Goal: Learn about a topic

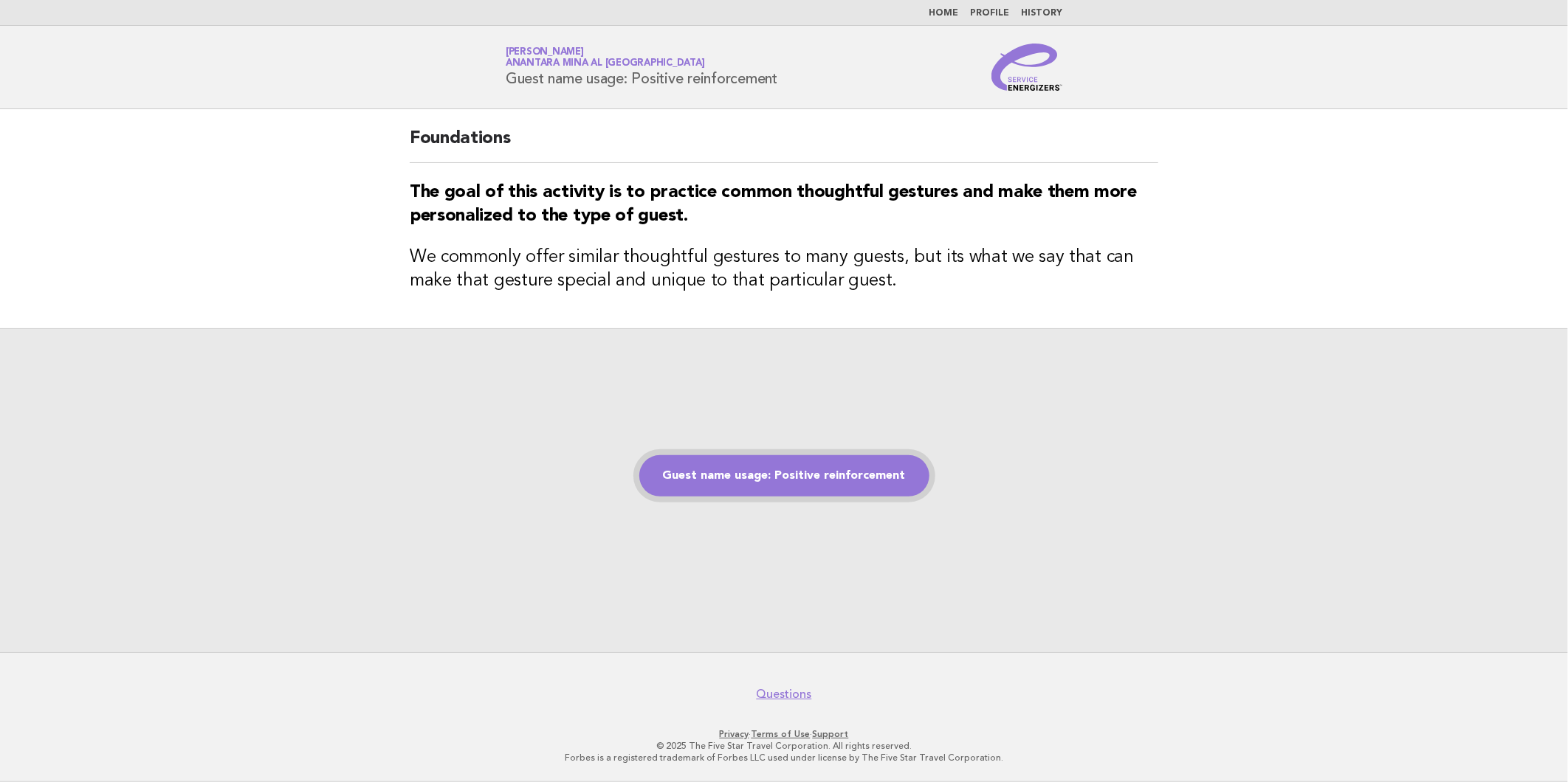
click at [710, 457] on link "Guest name usage: Positive reinforcement" at bounding box center [784, 475] width 290 height 41
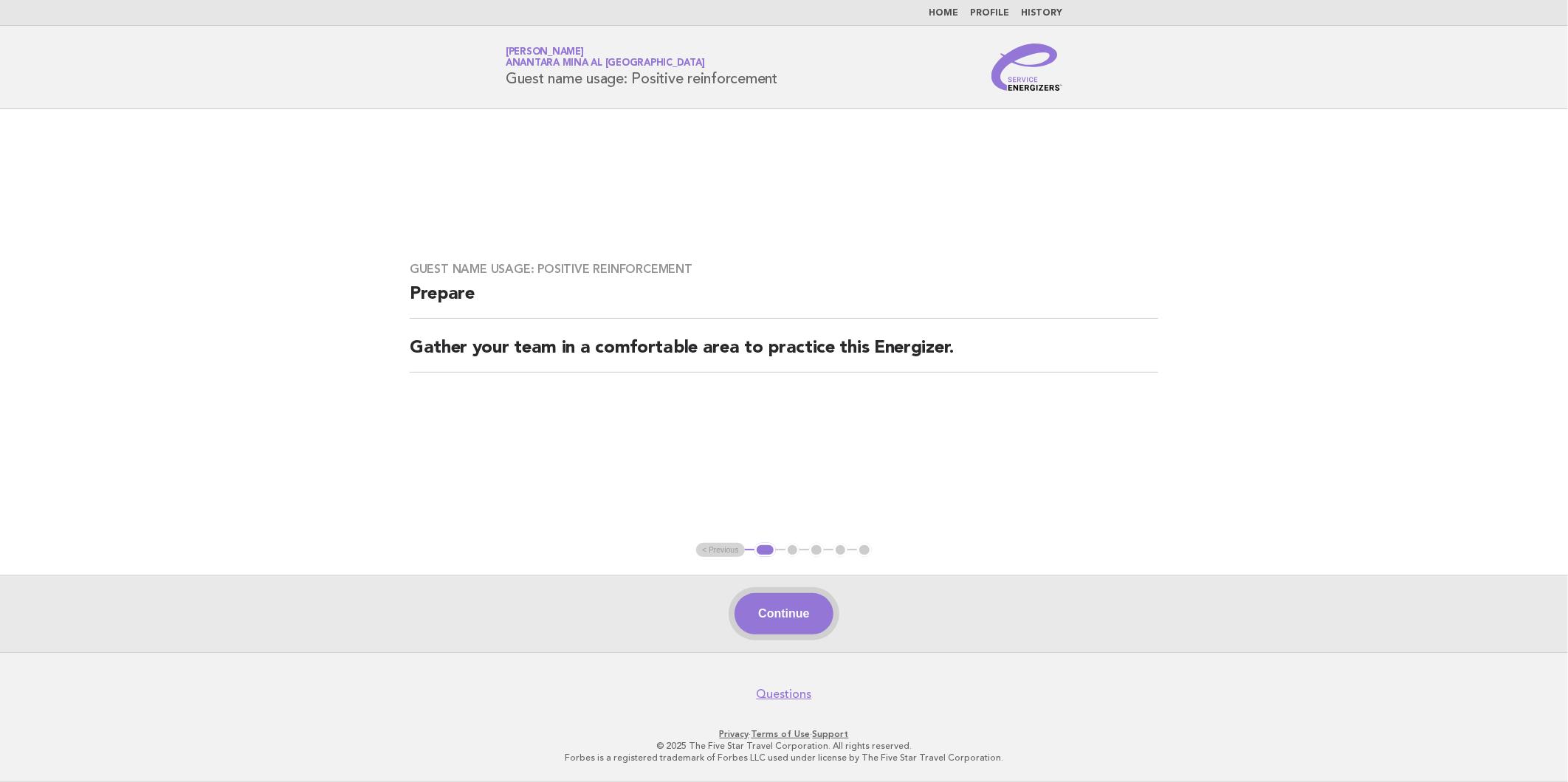
click at [780, 619] on button "Continue" at bounding box center [784, 614] width 98 height 41
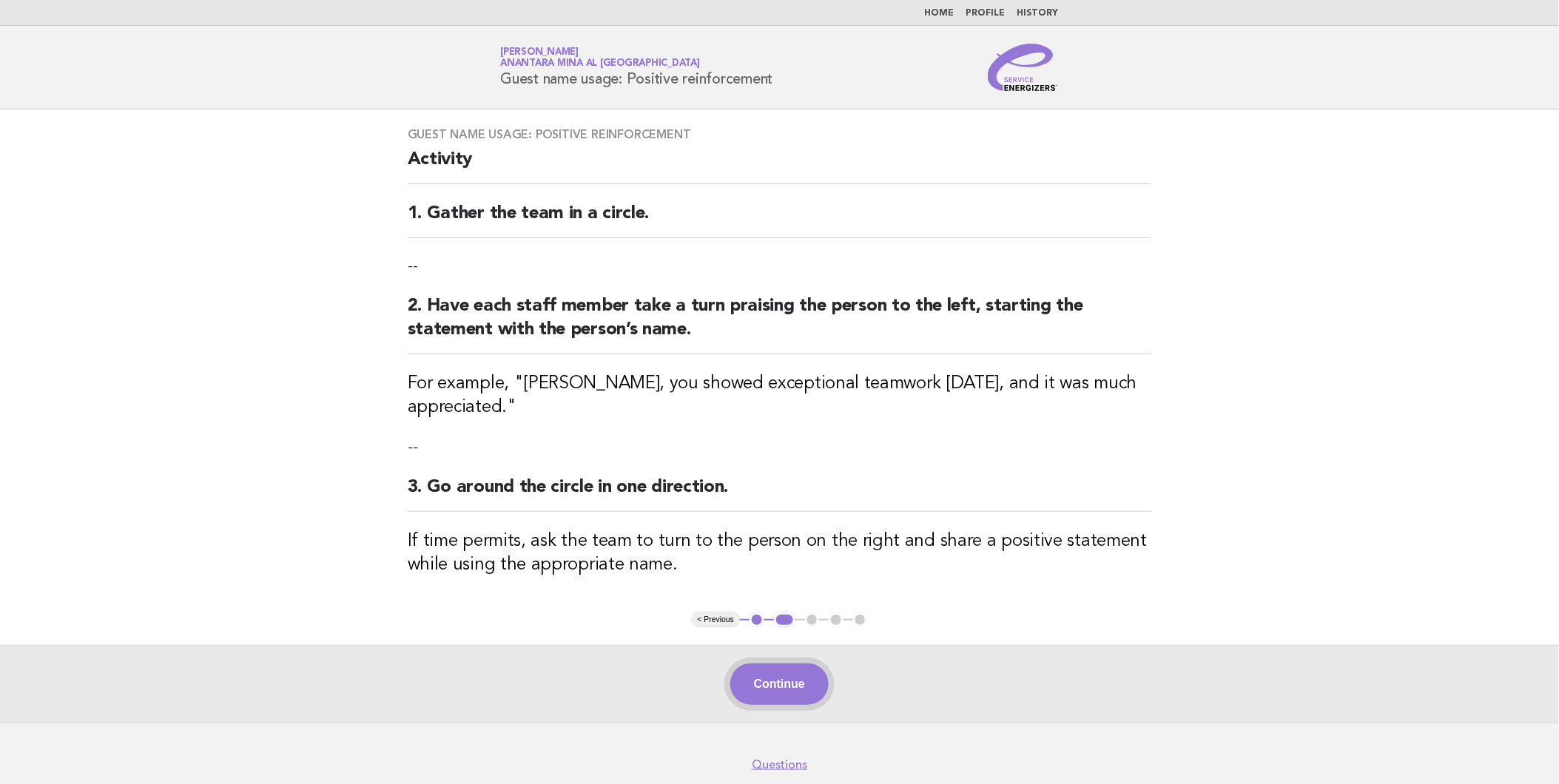
click at [805, 679] on button "Continue" at bounding box center [780, 684] width 98 height 42
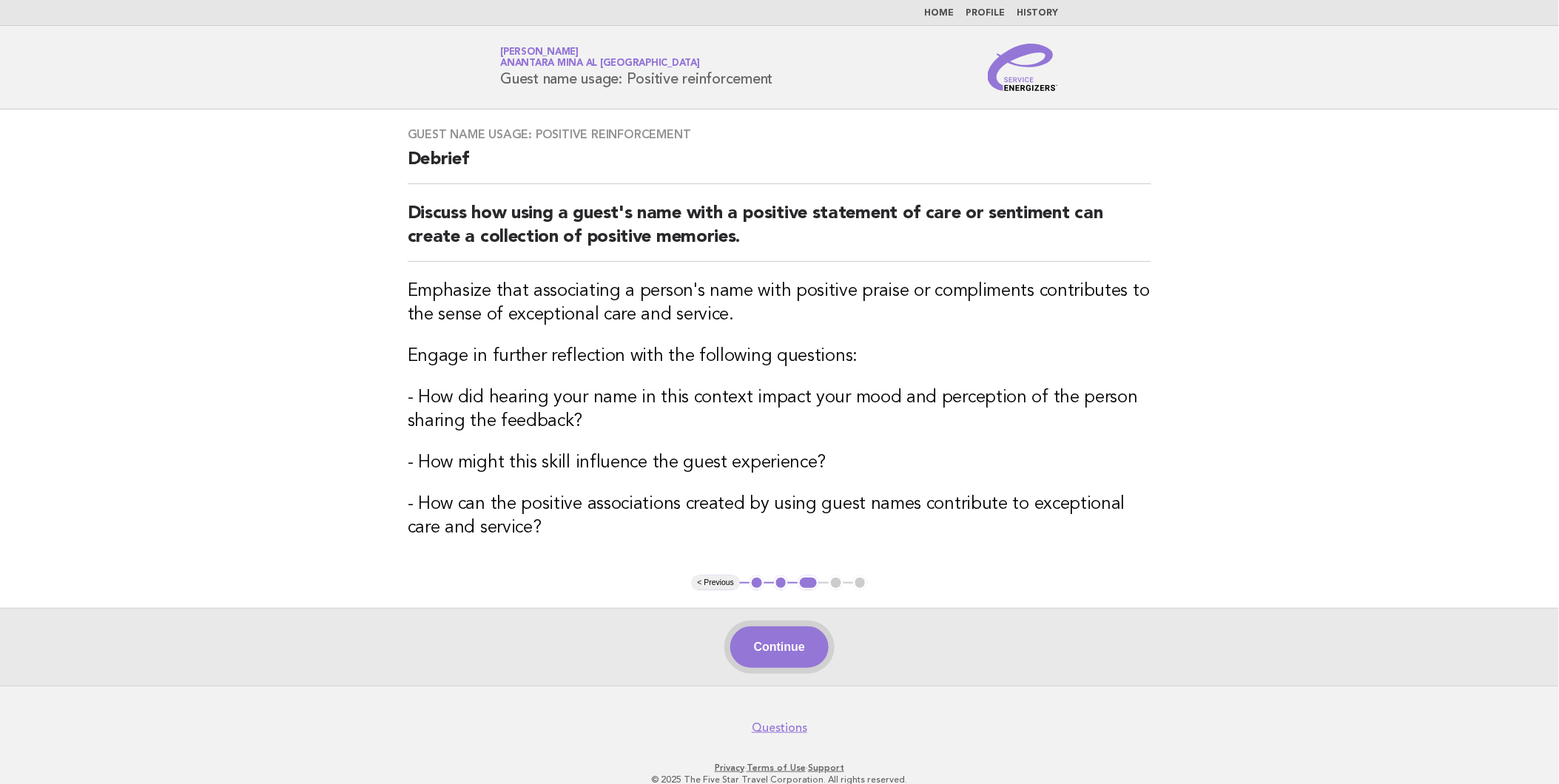
click at [786, 656] on button "Continue" at bounding box center [780, 647] width 98 height 42
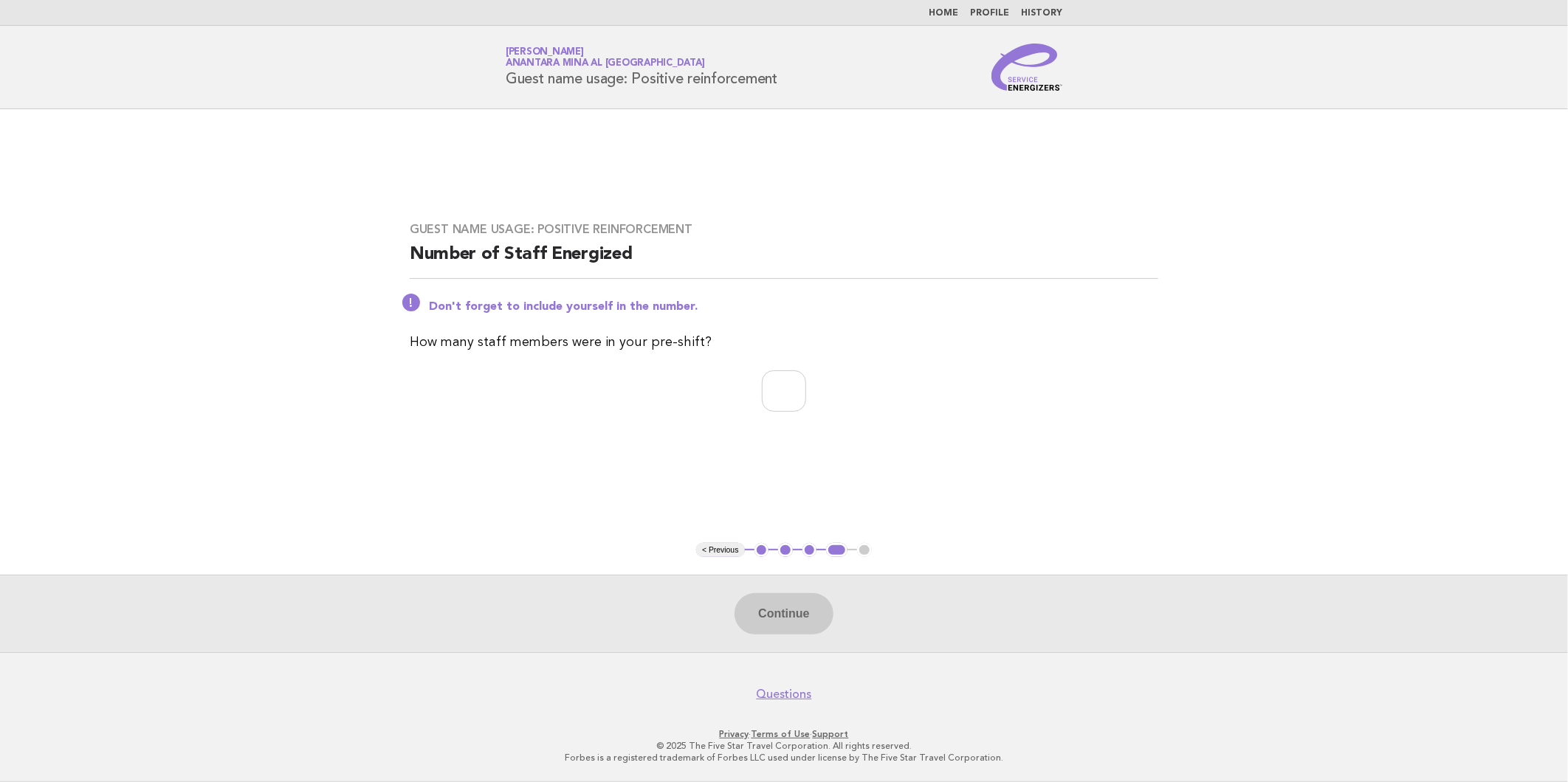
click at [787, 616] on div "Continue" at bounding box center [784, 613] width 1568 height 78
click at [784, 389] on input "number" at bounding box center [784, 391] width 44 height 41
type input "*"
click at [781, 613] on button "Continue" at bounding box center [784, 614] width 98 height 41
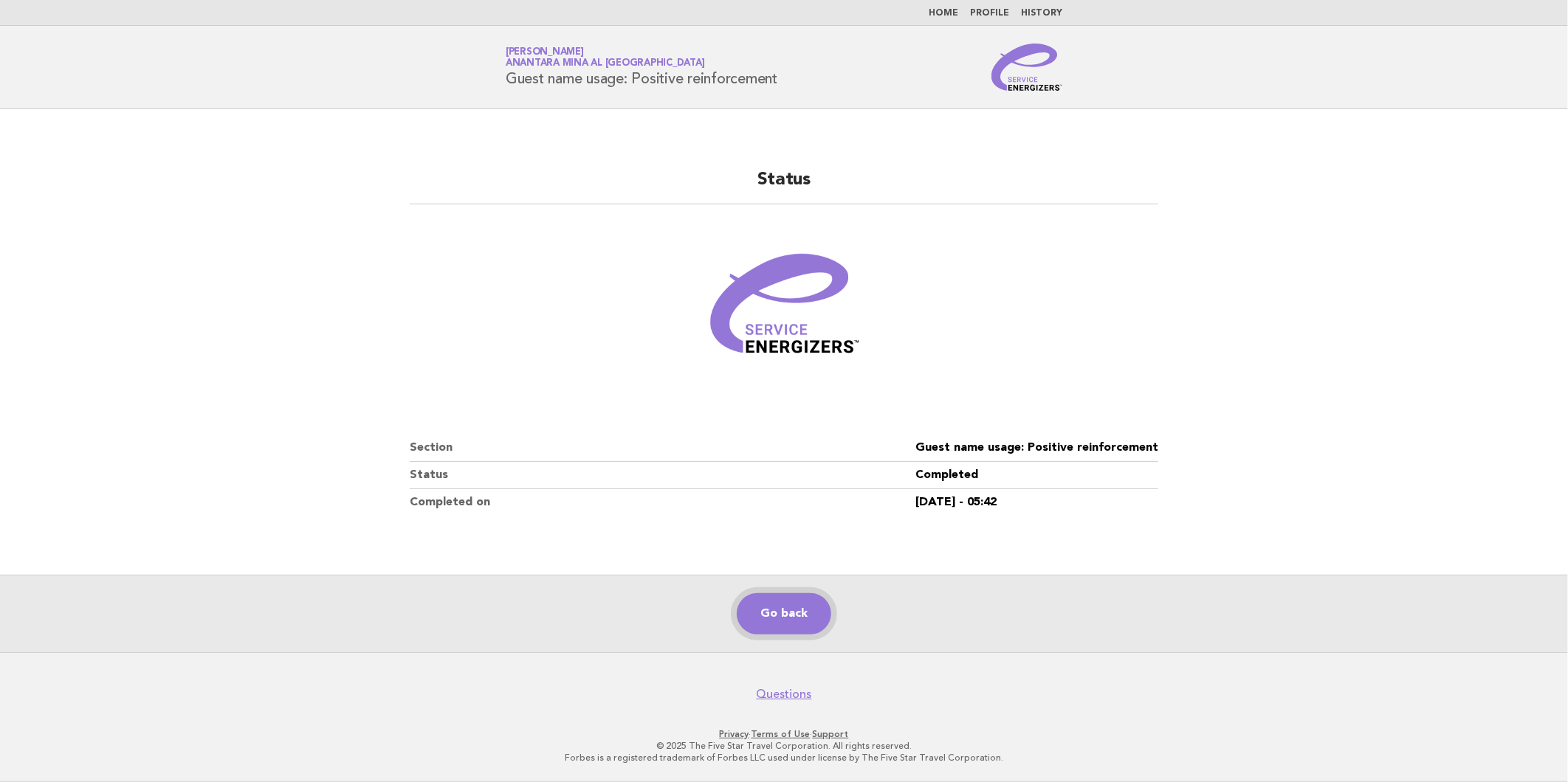
click at [793, 606] on link "Go back" at bounding box center [784, 614] width 94 height 41
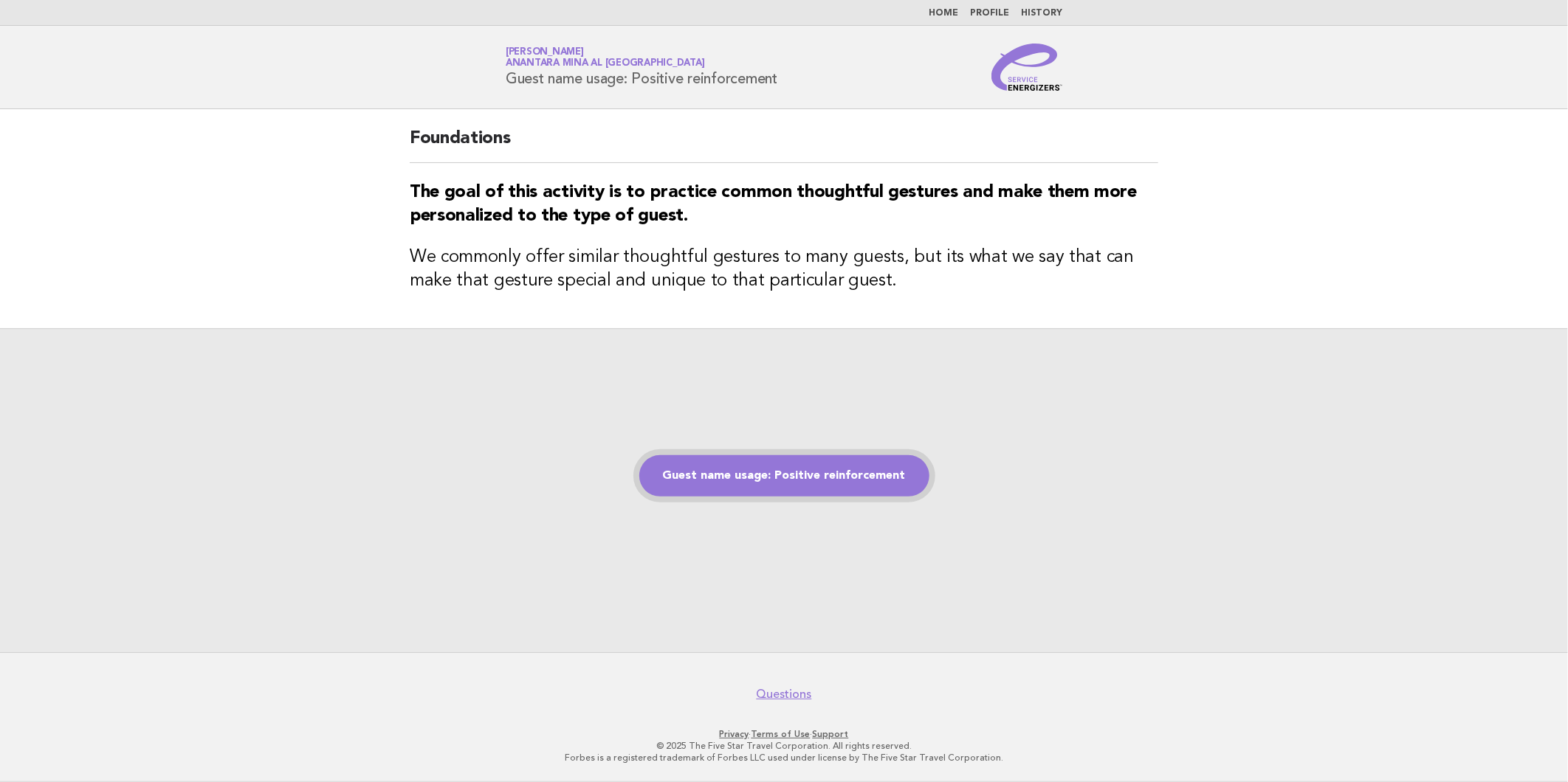
click at [787, 481] on link "Guest name usage: Positive reinforcement" at bounding box center [784, 475] width 290 height 41
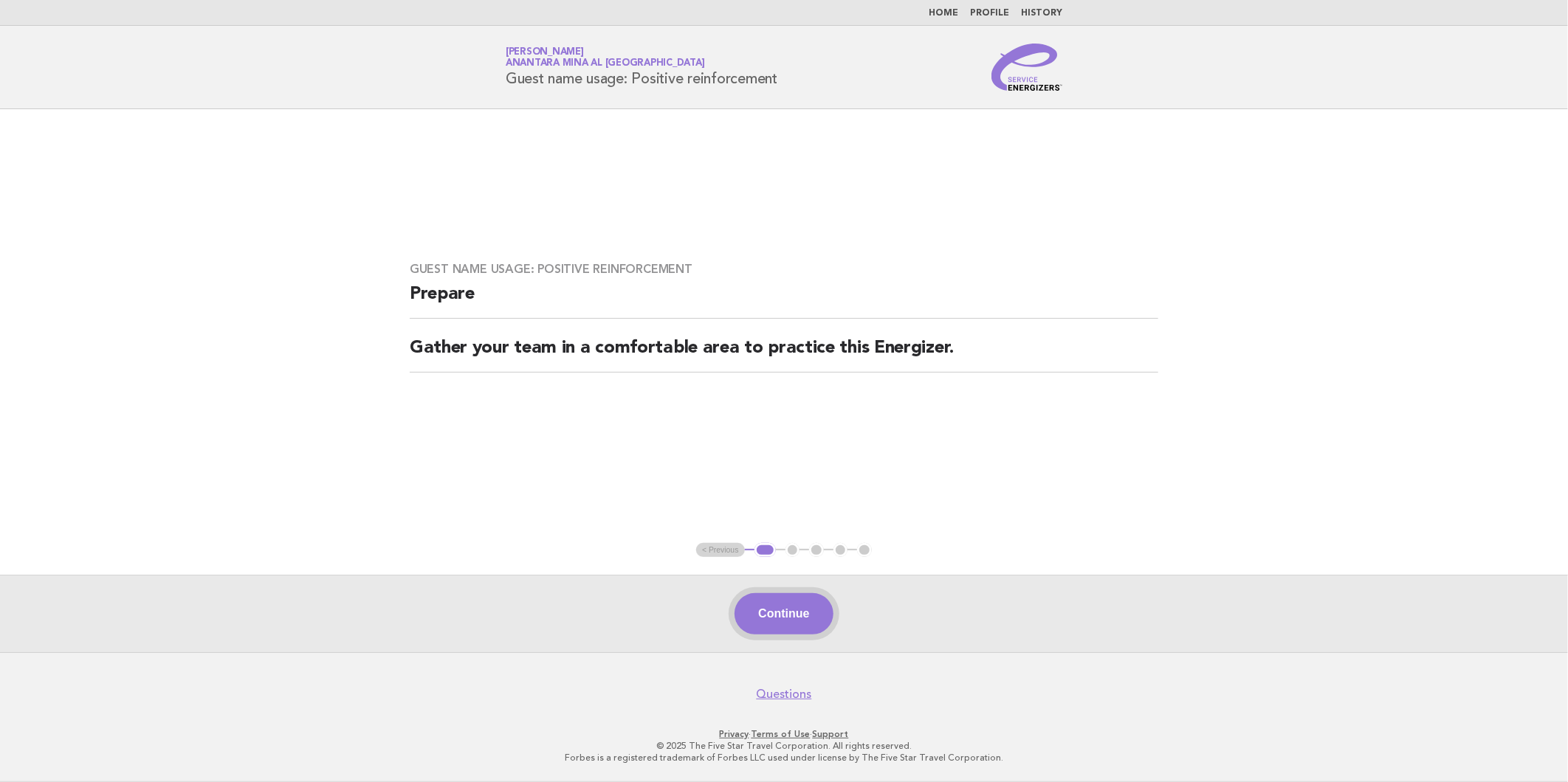
click at [799, 601] on button "Continue" at bounding box center [784, 614] width 98 height 41
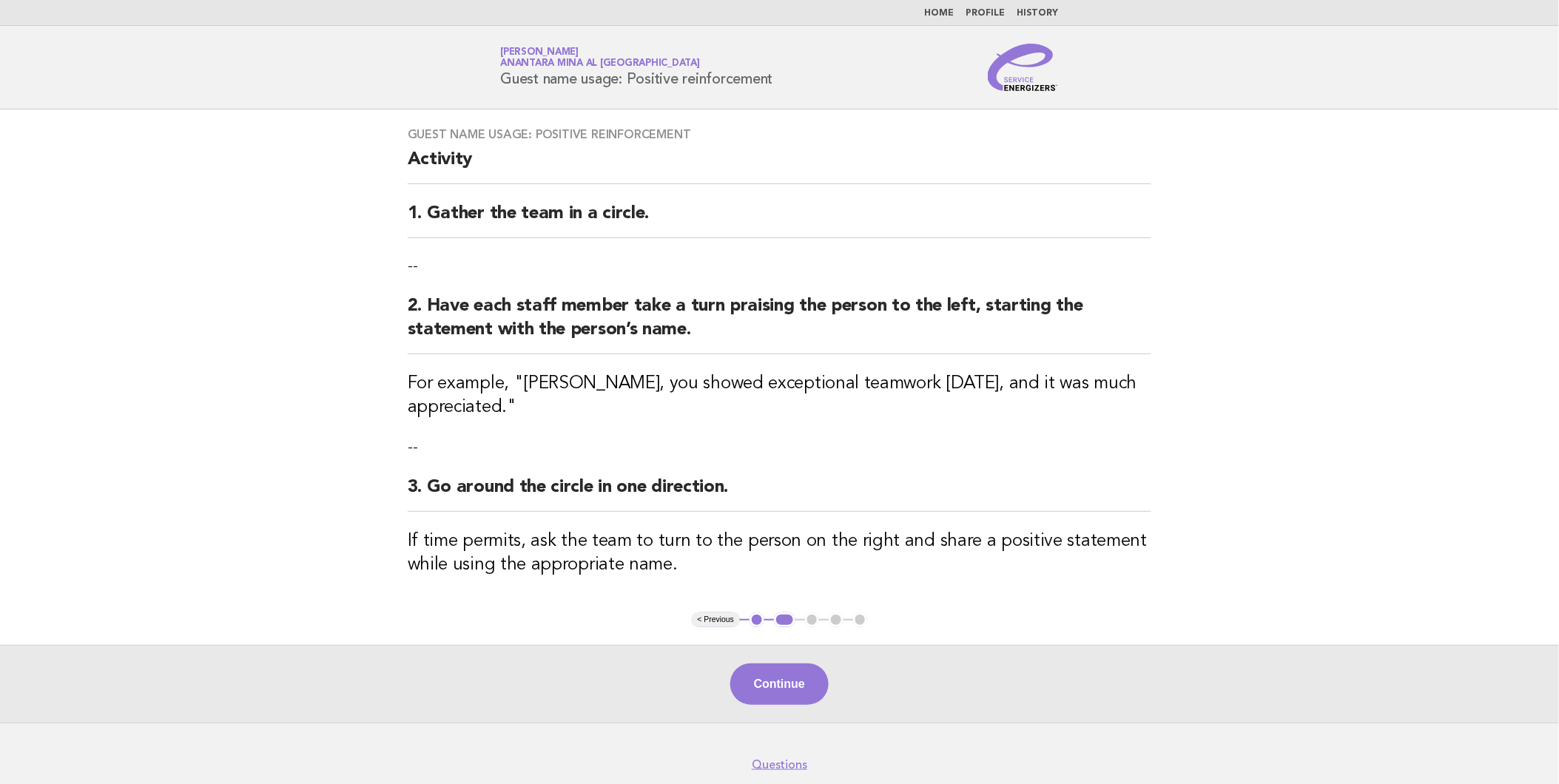
click at [940, 9] on link "Home" at bounding box center [940, 14] width 29 height 9
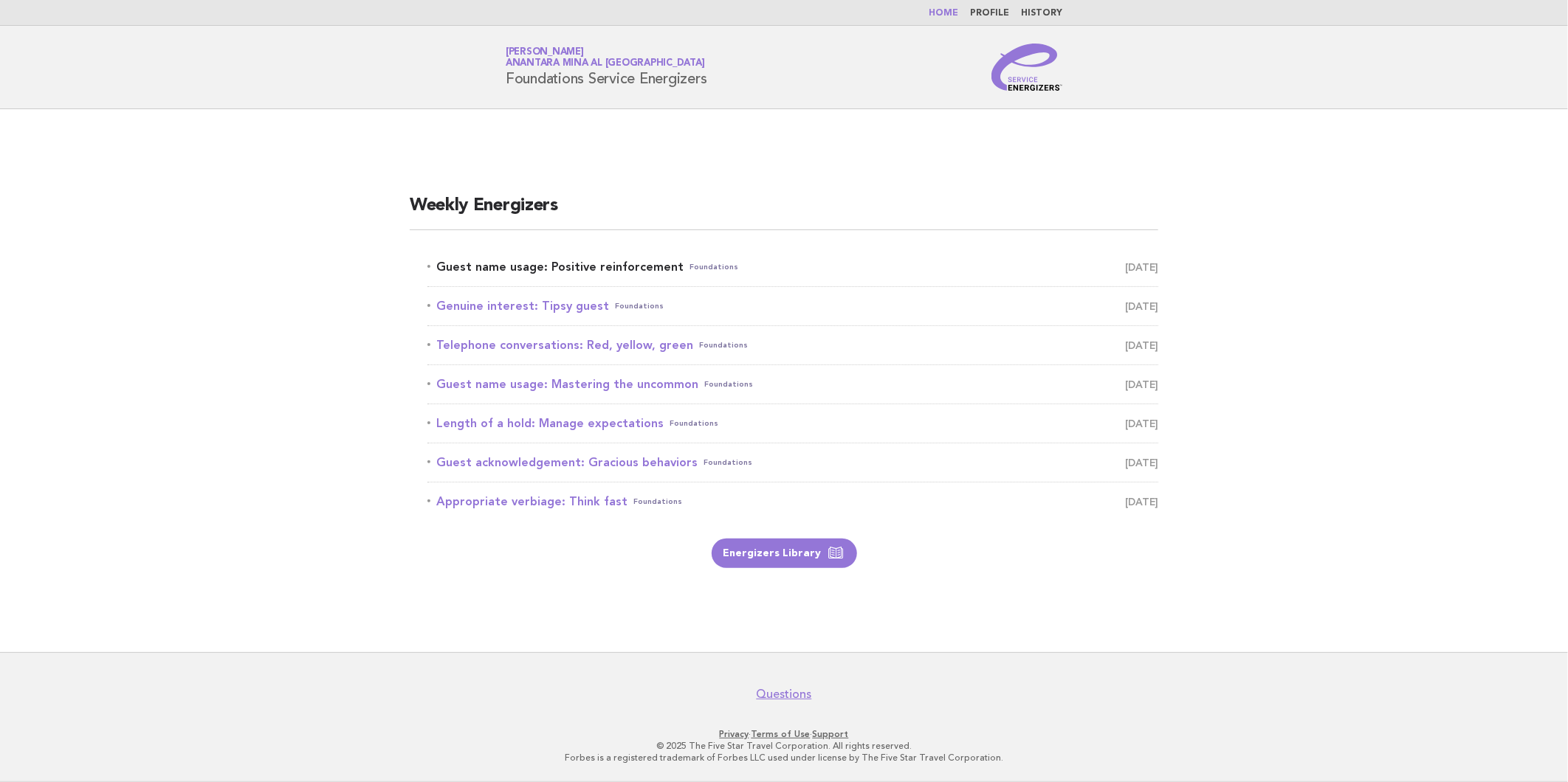
click at [613, 261] on link "Guest name usage: Positive reinforcement Foundations September 13" at bounding box center [793, 267] width 731 height 20
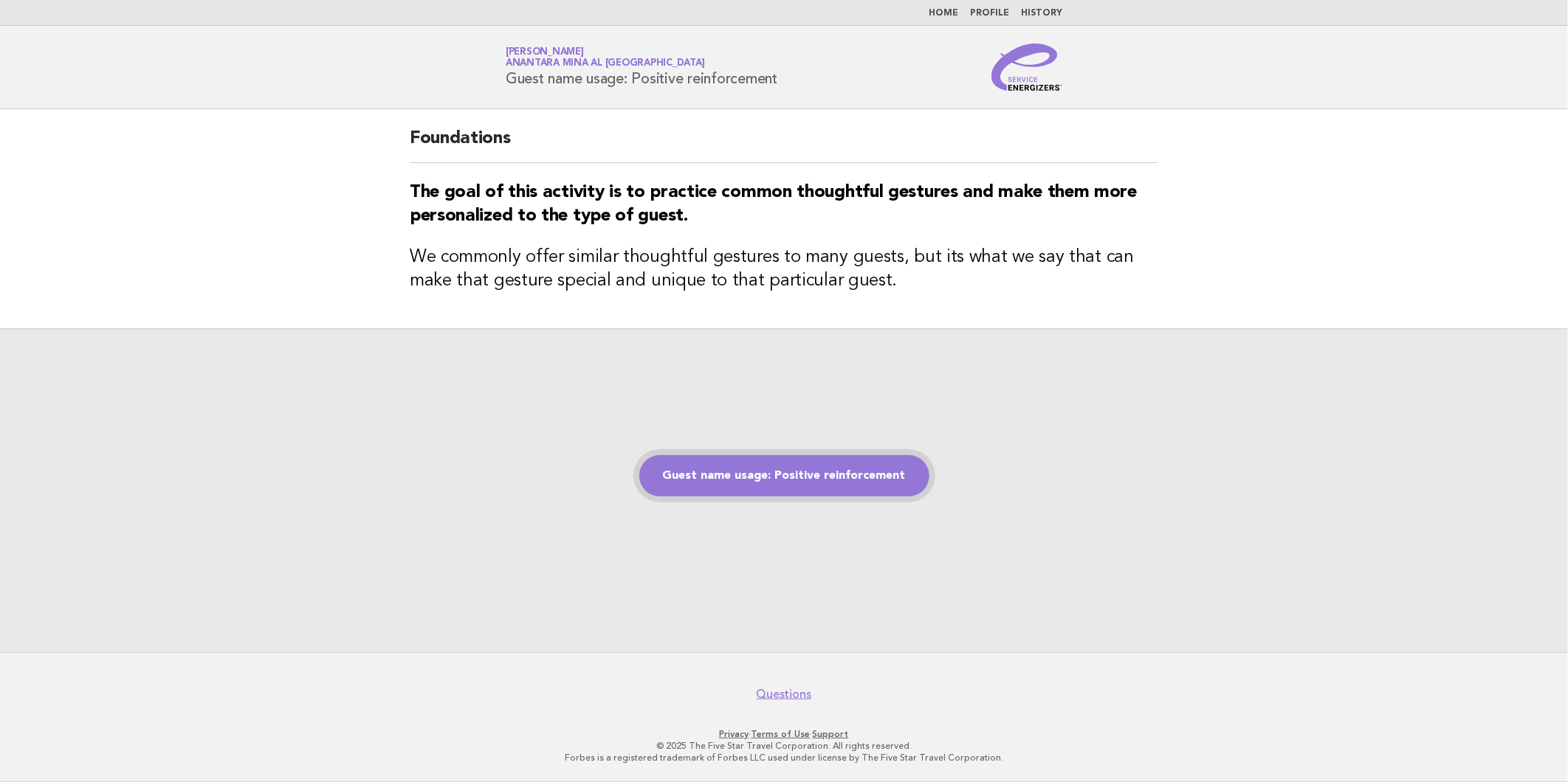
click at [758, 486] on link "Guest name usage: Positive reinforcement" at bounding box center [784, 475] width 290 height 41
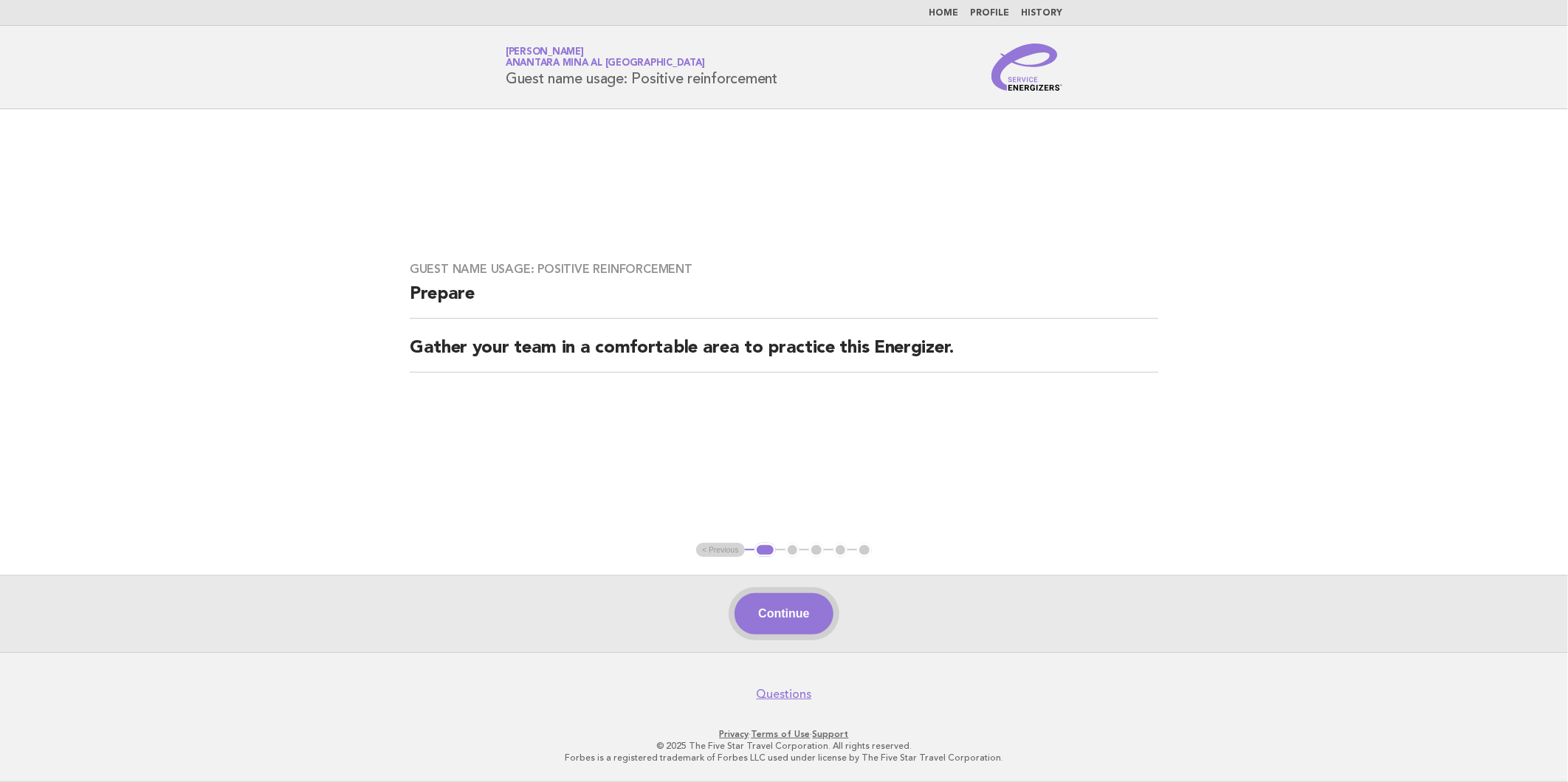
click at [781, 609] on button "Continue" at bounding box center [784, 614] width 98 height 41
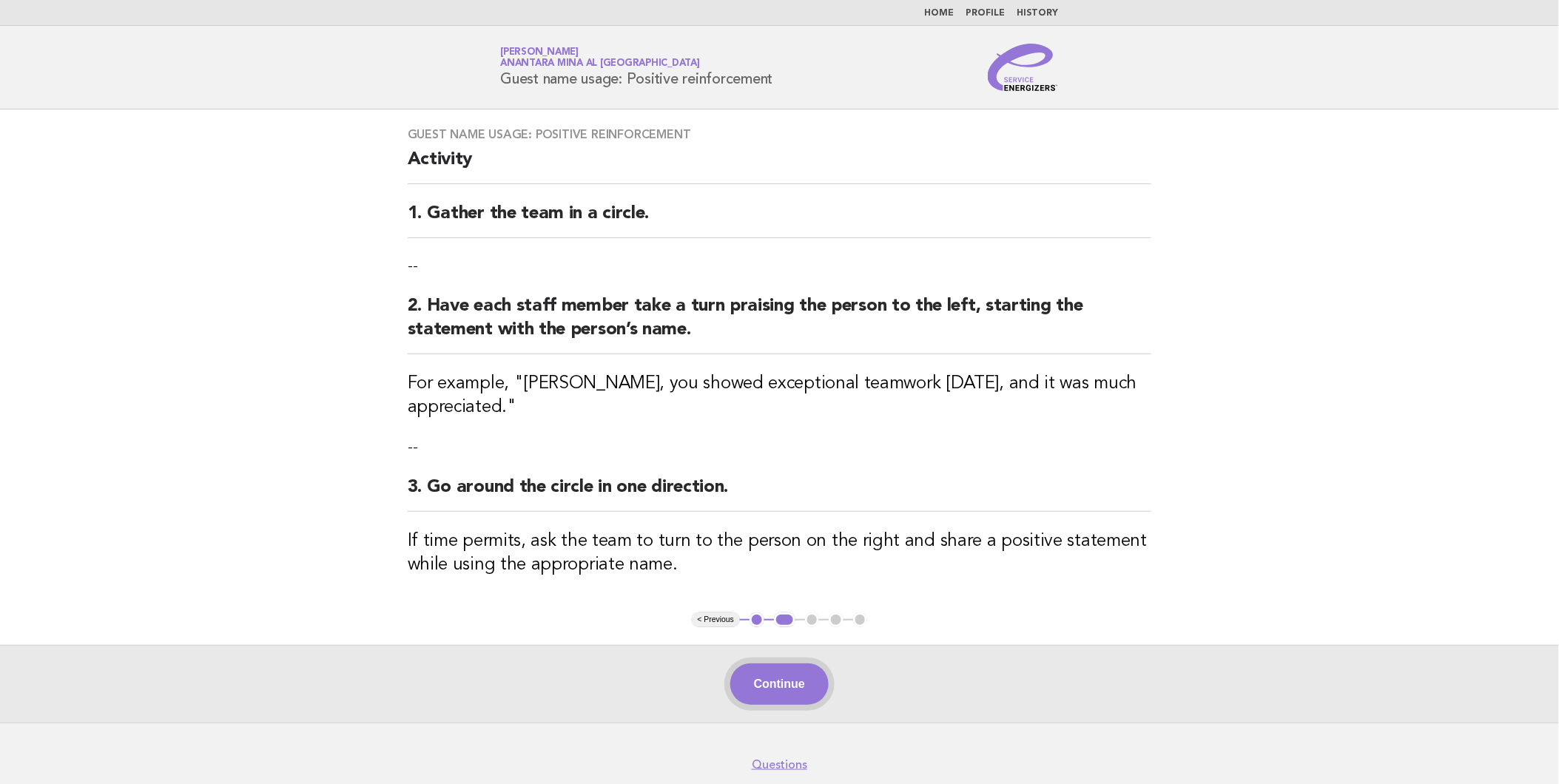
click at [786, 664] on button "Continue" at bounding box center [780, 684] width 98 height 42
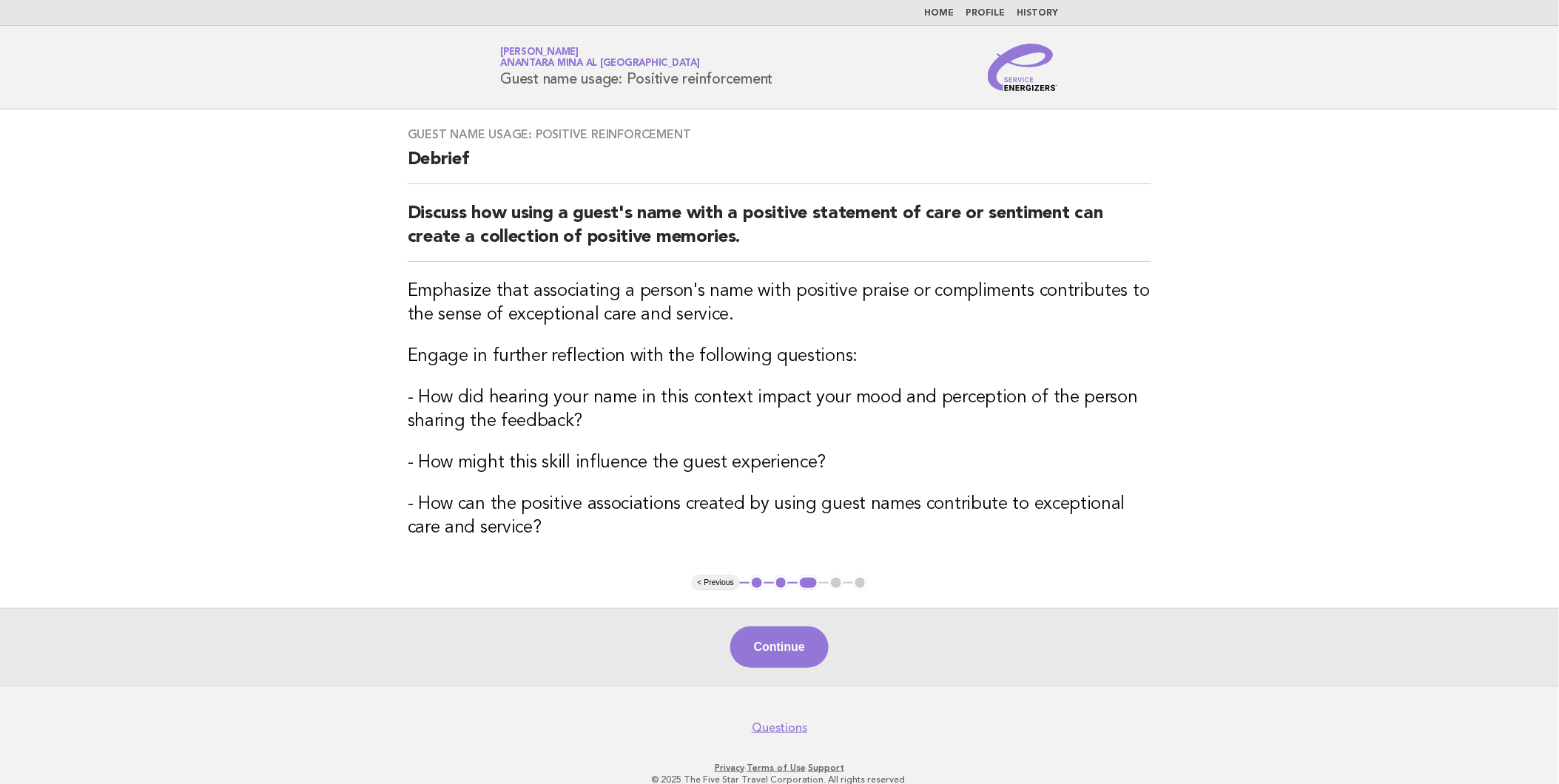
drag, startPoint x: 767, startPoint y: 651, endPoint x: 783, endPoint y: 649, distance: 16.1
click at [767, 651] on button "Continue" at bounding box center [780, 647] width 98 height 42
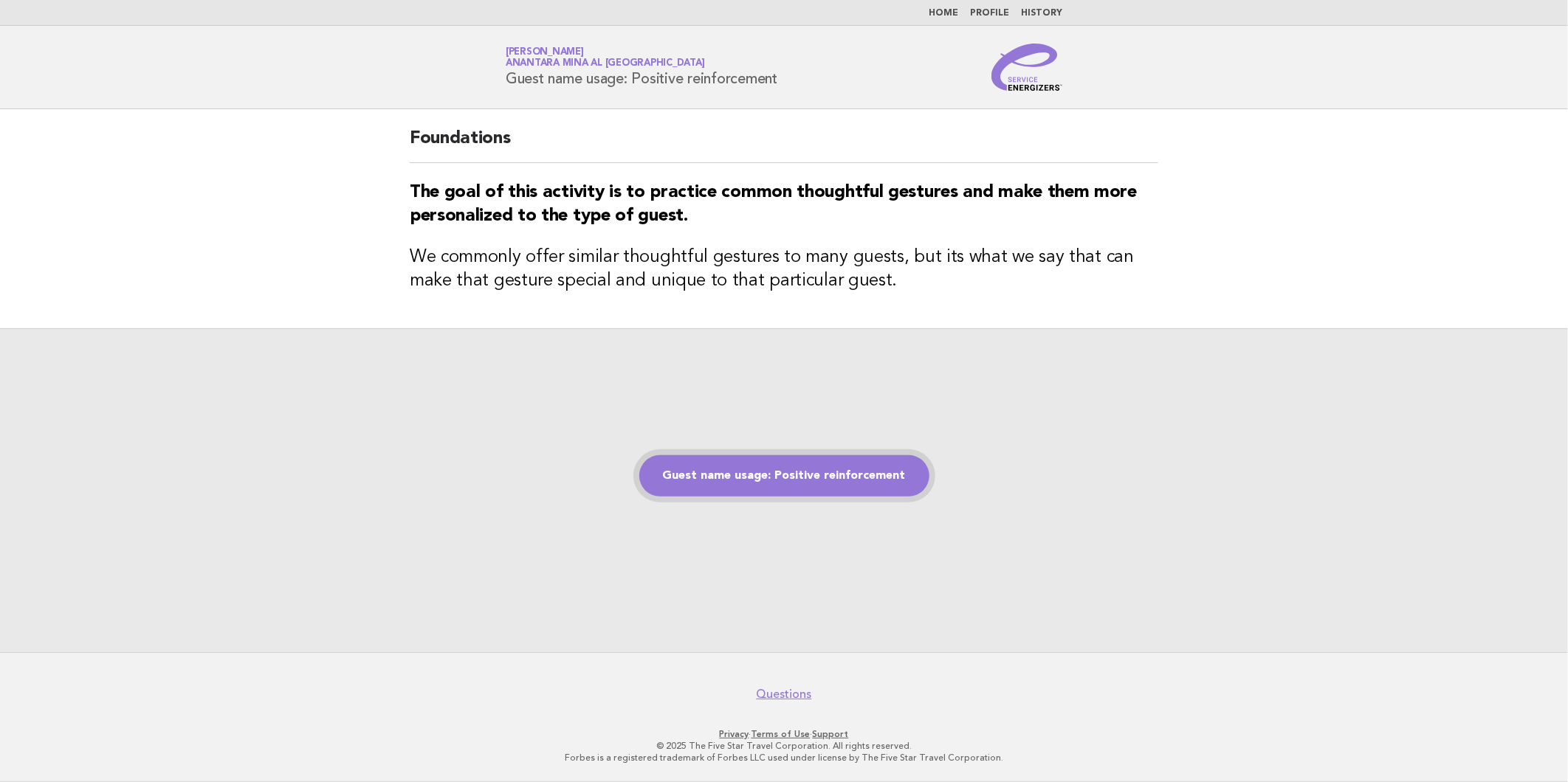
click at [803, 487] on link "Guest name usage: Positive reinforcement" at bounding box center [784, 475] width 290 height 41
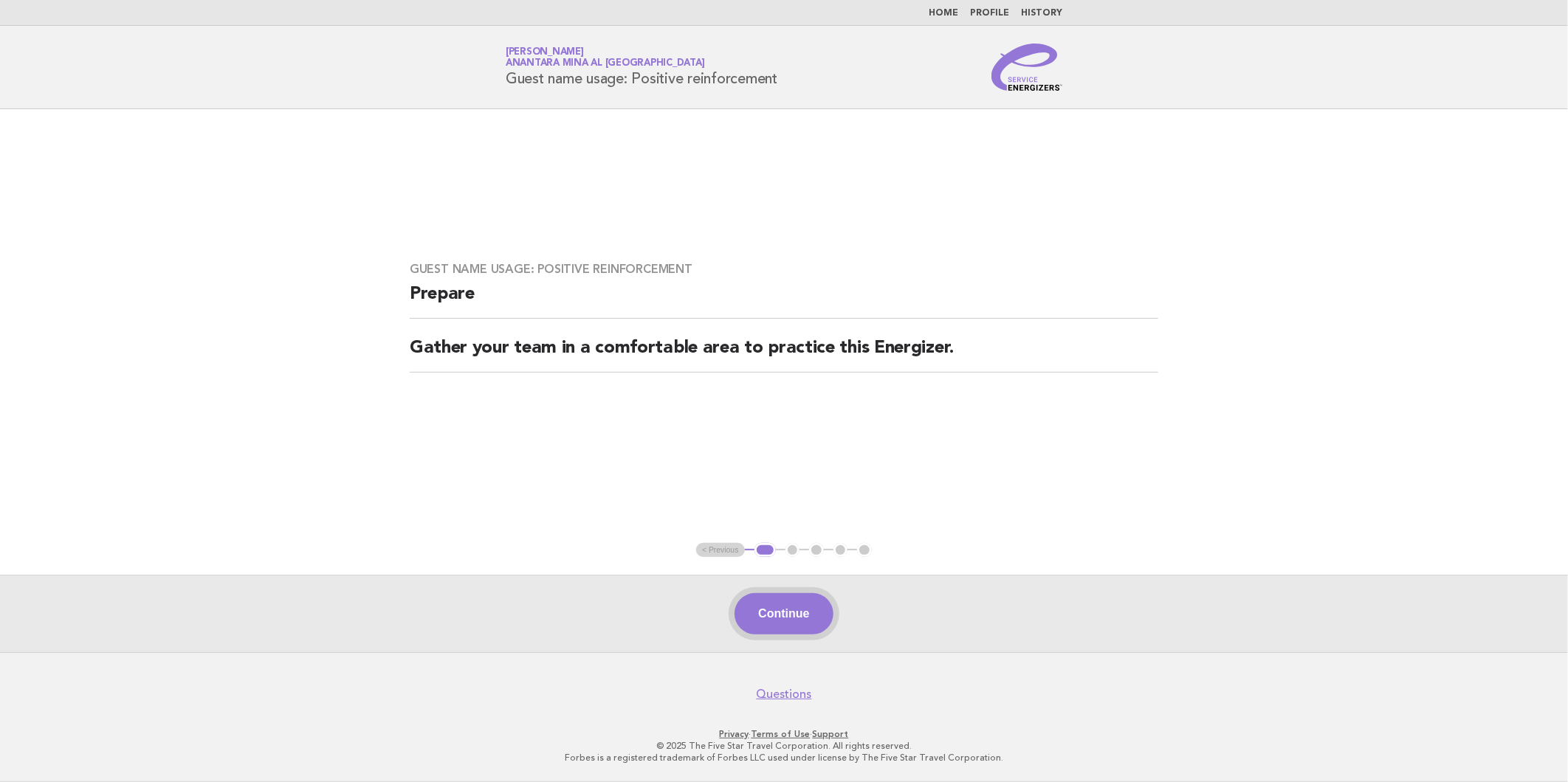
click at [792, 621] on button "Continue" at bounding box center [784, 614] width 98 height 41
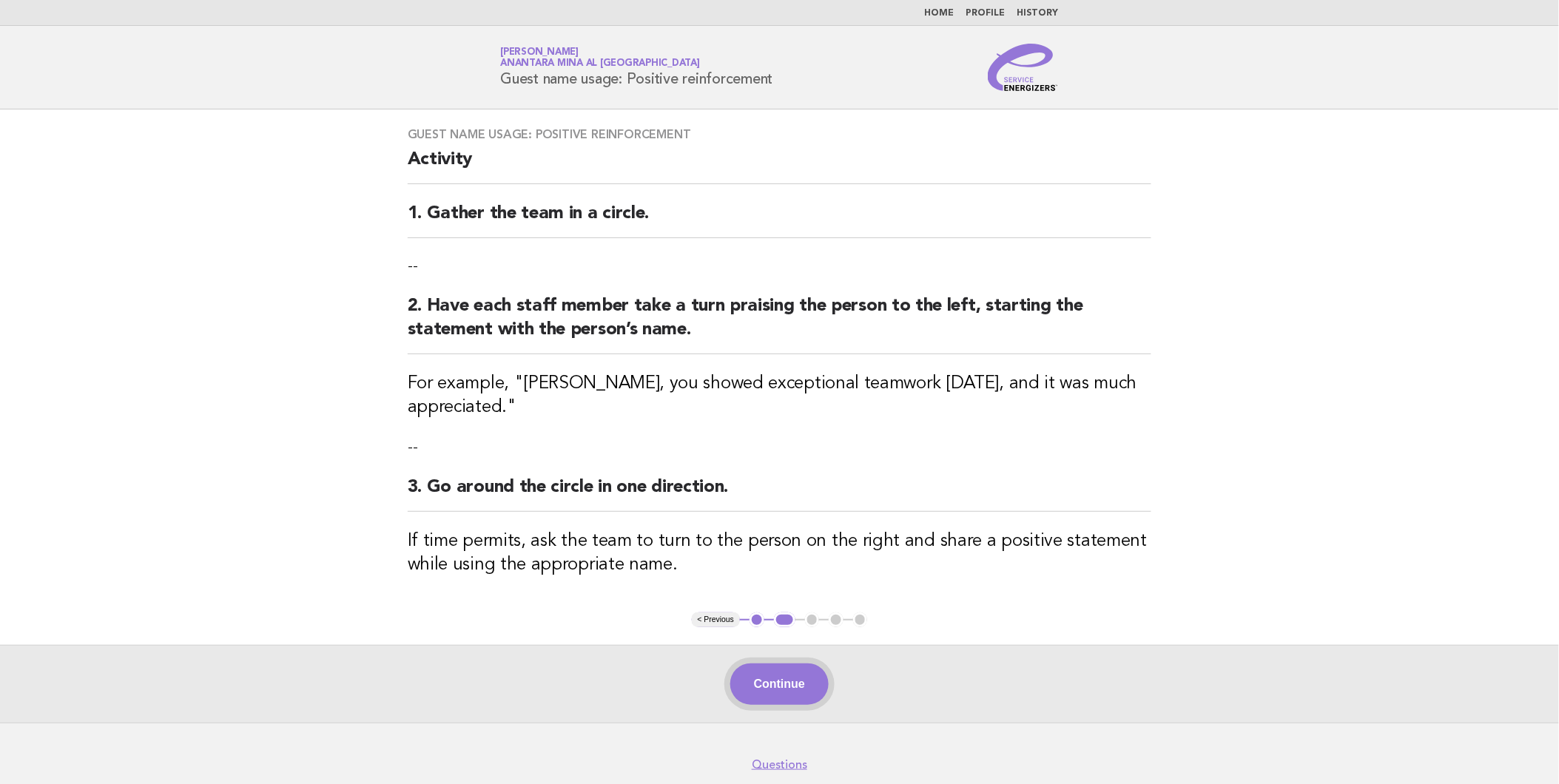
click at [818, 664] on button "Continue" at bounding box center [780, 684] width 98 height 42
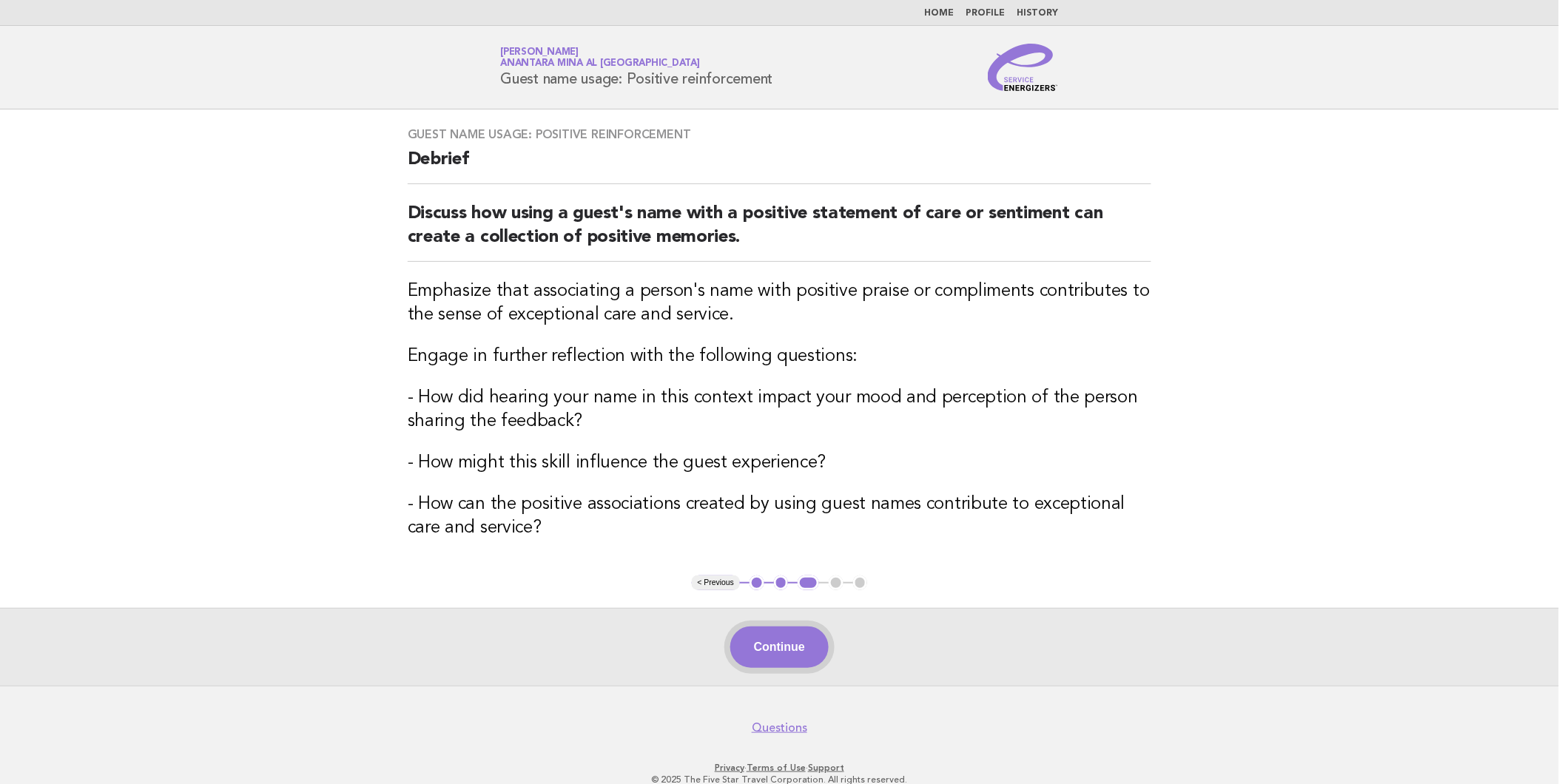
click at [818, 655] on button "Continue" at bounding box center [780, 647] width 98 height 42
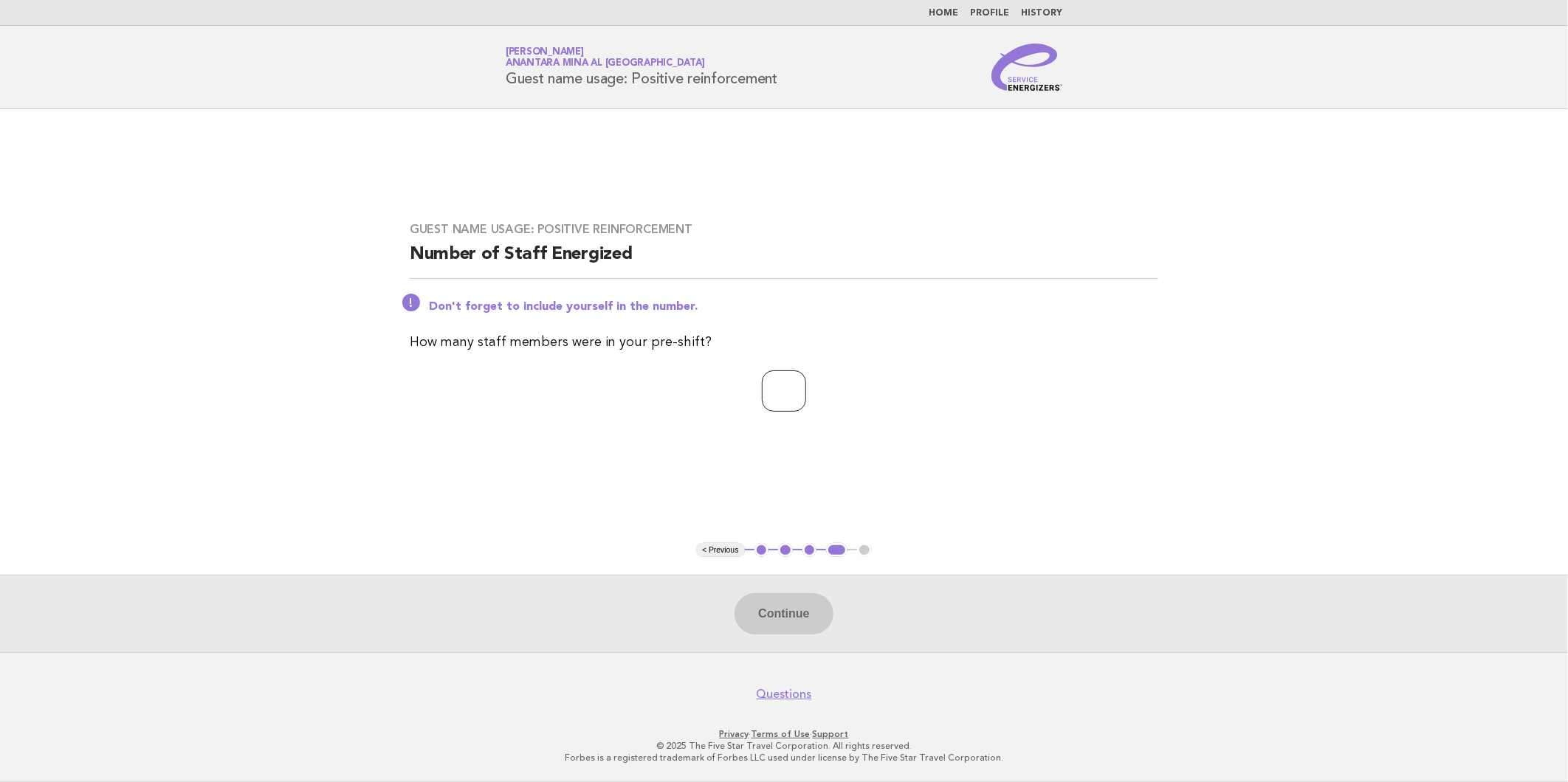
click at [784, 397] on input "number" at bounding box center [784, 391] width 44 height 41
type input "*"
click at [777, 619] on button "Continue" at bounding box center [784, 614] width 98 height 41
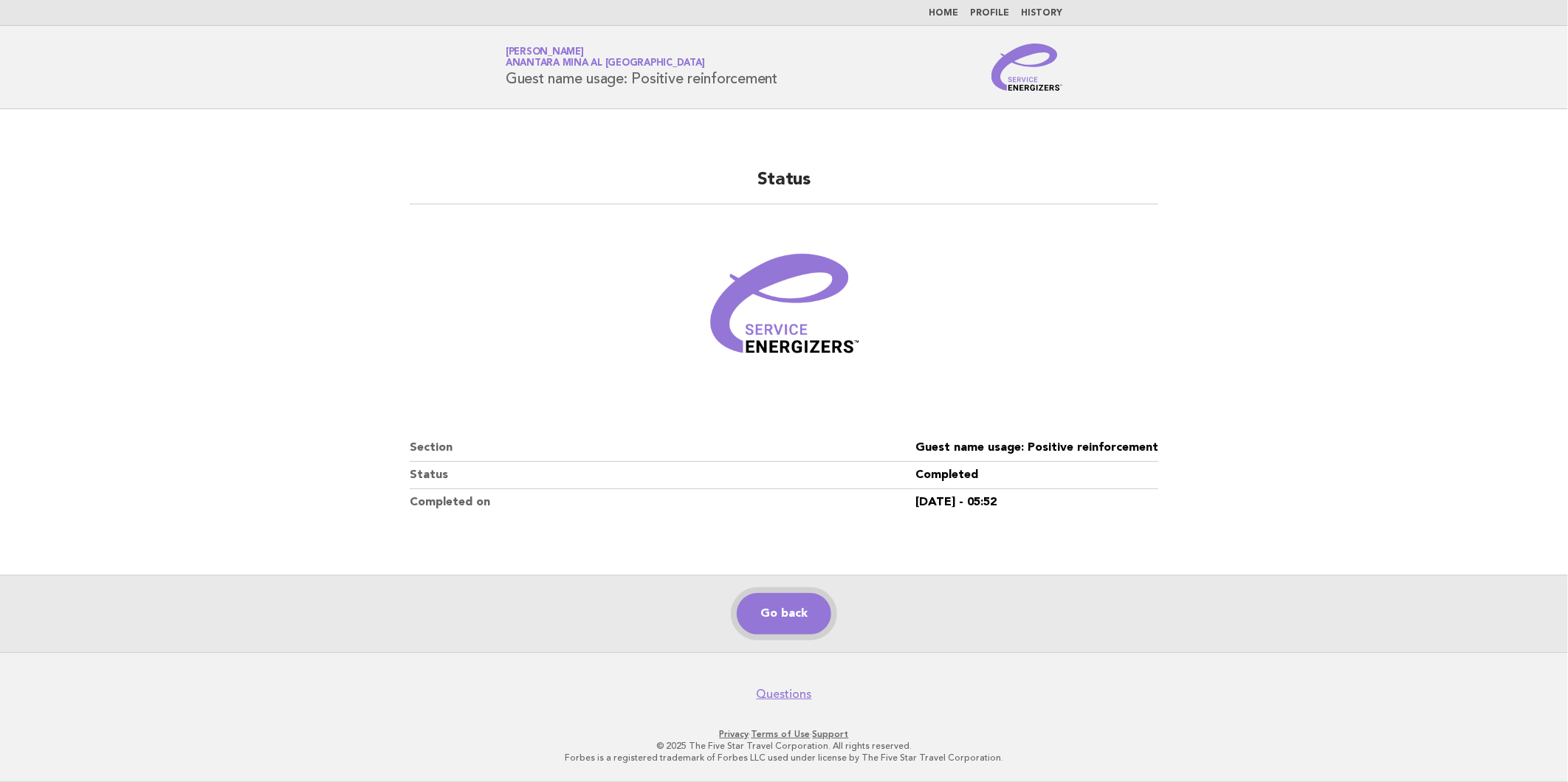
click at [777, 619] on link "Go back" at bounding box center [784, 614] width 94 height 41
